Goal: Information Seeking & Learning: Understand process/instructions

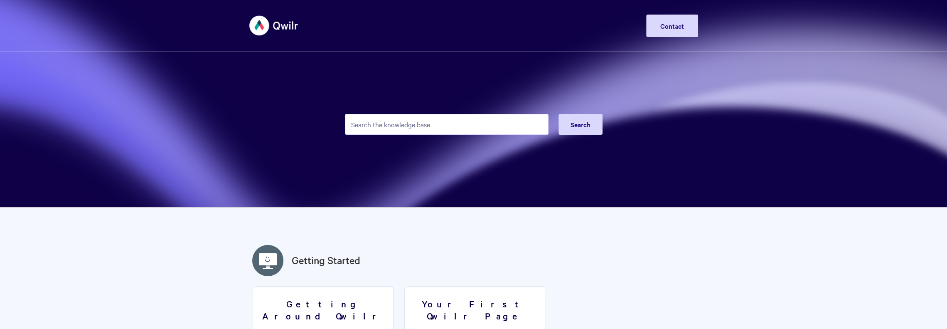
click at [477, 124] on input "Search the knowledge base" at bounding box center [447, 124] width 204 height 21
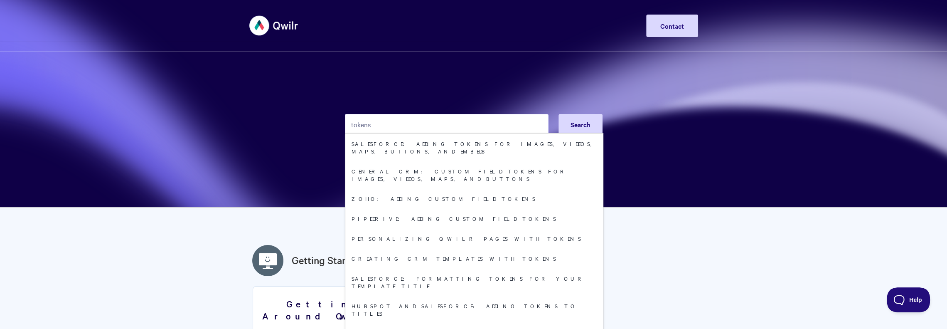
type input "tokens"
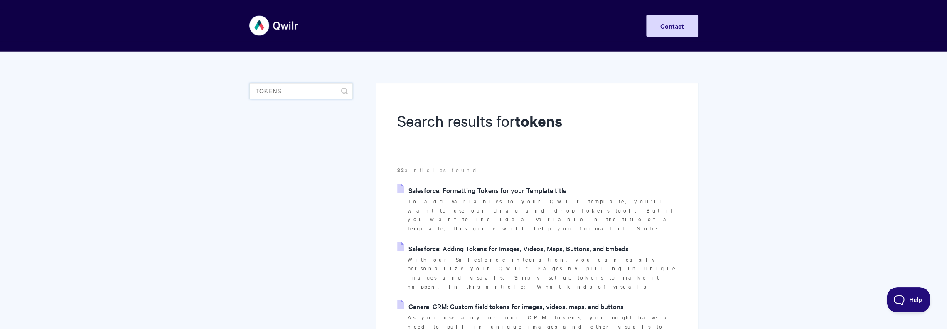
click at [258, 92] on input "tokens" at bounding box center [300, 91] width 103 height 17
type input "adding tokens"
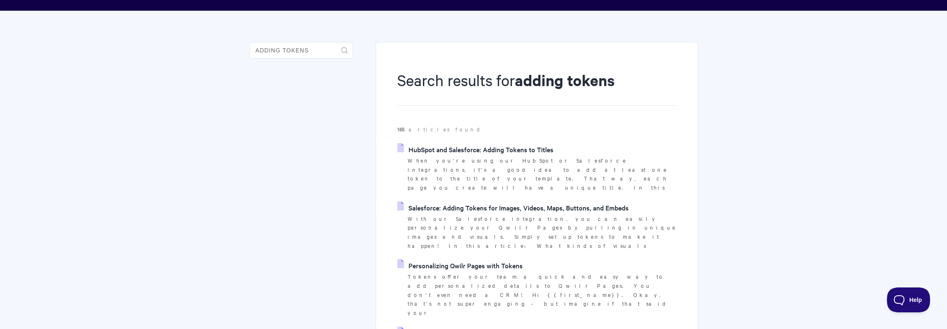
scroll to position [42, 0]
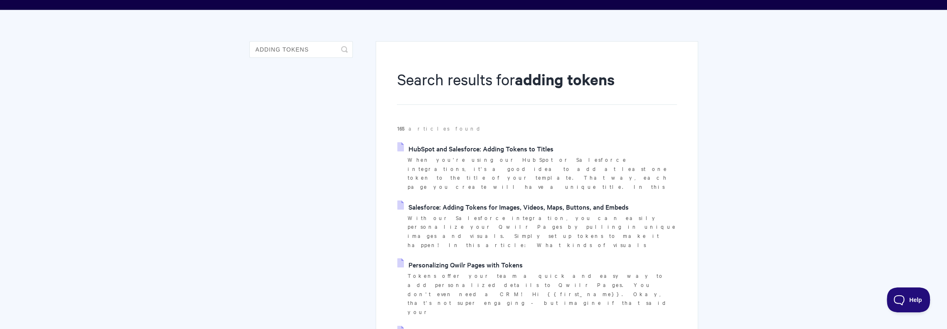
click at [504, 258] on link "Personalizing Qwilr Pages with Tokens" at bounding box center [459, 264] width 125 height 12
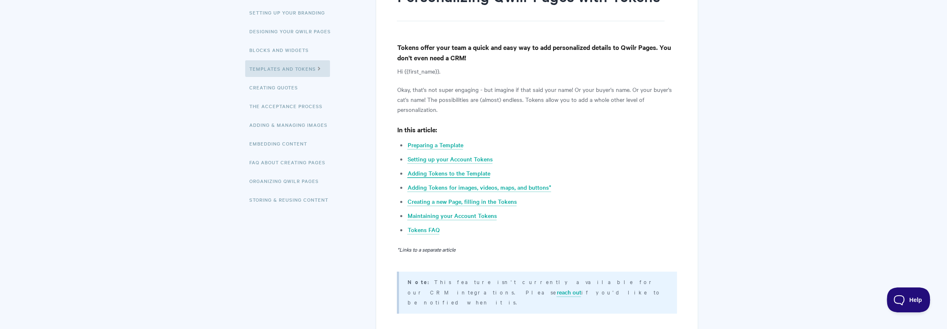
click at [447, 173] on link "Adding Tokens to the Template" at bounding box center [448, 173] width 83 height 9
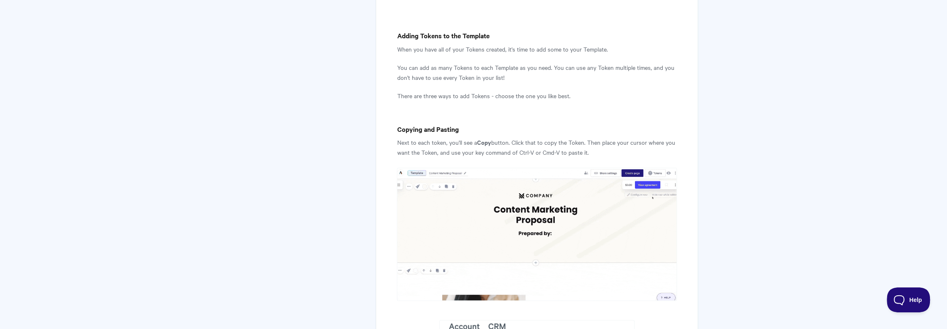
scroll to position [1311, 0]
